Goal: Information Seeking & Learning: Learn about a topic

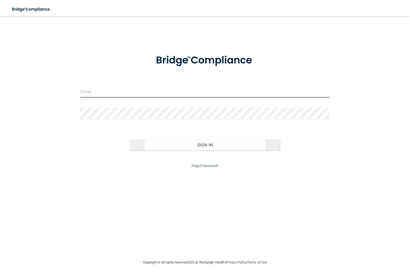
type input "[EMAIL_ADDRESS][DOMAIN_NAME]"
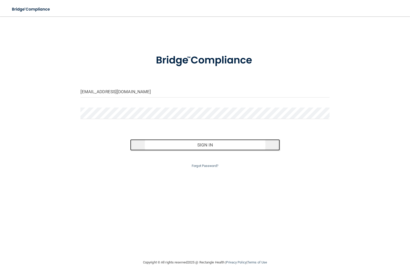
click at [222, 145] on button "Sign In" at bounding box center [205, 144] width 150 height 11
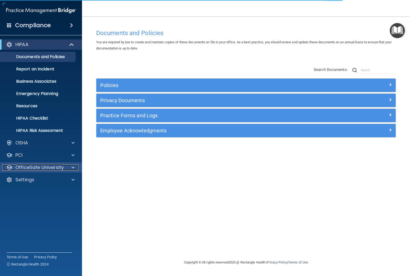
click at [53, 167] on p "OfficeSafe University" at bounding box center [39, 168] width 48 height 6
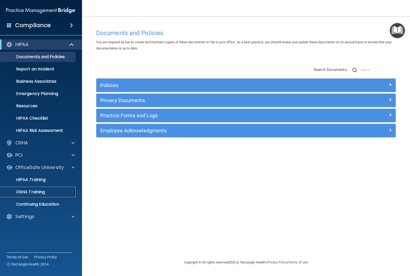
click at [36, 191] on p "OSHA Training" at bounding box center [24, 192] width 42 height 5
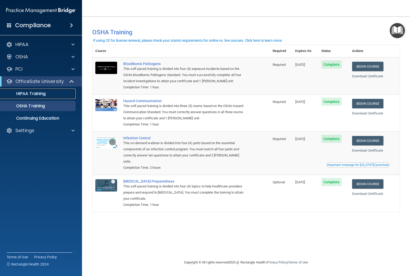
click at [49, 99] on link "HIPAA Training" at bounding box center [35, 94] width 81 height 10
